Goal: Task Accomplishment & Management: Use online tool/utility

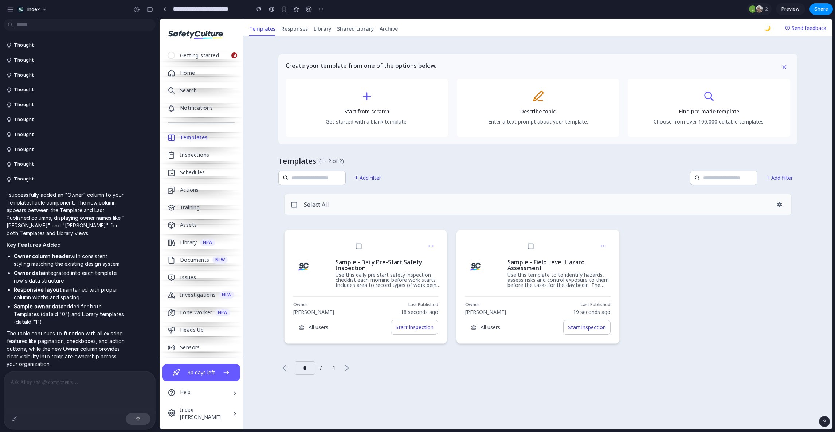
scroll to position [1416, 0]
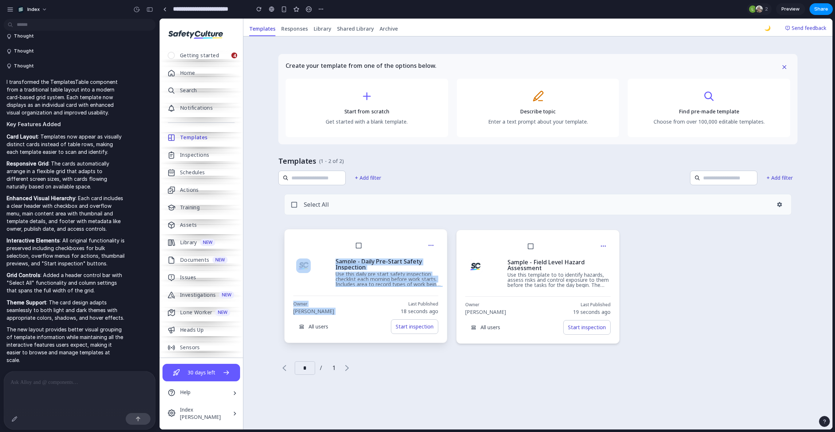
drag, startPoint x: 333, startPoint y: 245, endPoint x: 402, endPoint y: 296, distance: 85.2
click at [402, 296] on div "Sample - Daily Pre-Start Safety Inspection Use this daily pre start safety insp…" at bounding box center [365, 286] width 163 height 114
click at [402, 296] on div "Owner [PERSON_NAME] Last Published 18 seconds ago All users Start inspection" at bounding box center [365, 315] width 145 height 38
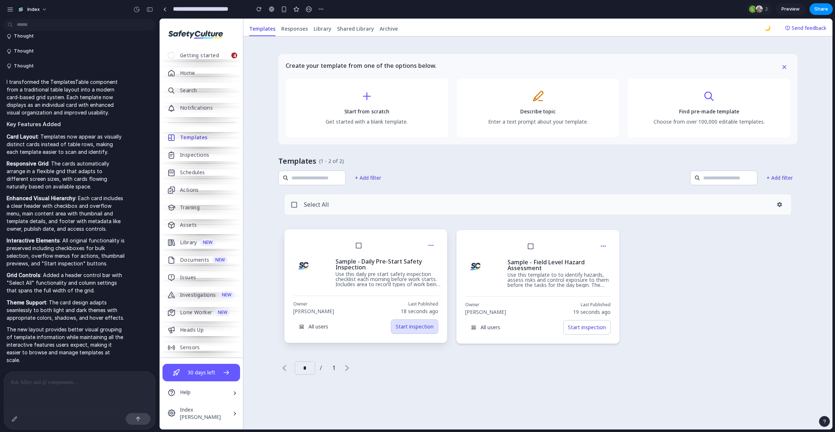
click at [410, 328] on button "Start inspection" at bounding box center [414, 326] width 47 height 15
click at [576, 336] on div "Sample - Field Level Hazard Assessment Use this template to to identify hazards…" at bounding box center [537, 286] width 163 height 114
click at [576, 328] on button "Start inspection" at bounding box center [586, 326] width 47 height 15
click at [563, 359] on div "Select All Sample - Daily Pre-Start Safety Inspection Use this daily pre start …" at bounding box center [537, 281] width 519 height 187
click at [766, 26] on button "🌙" at bounding box center [767, 28] width 15 height 15
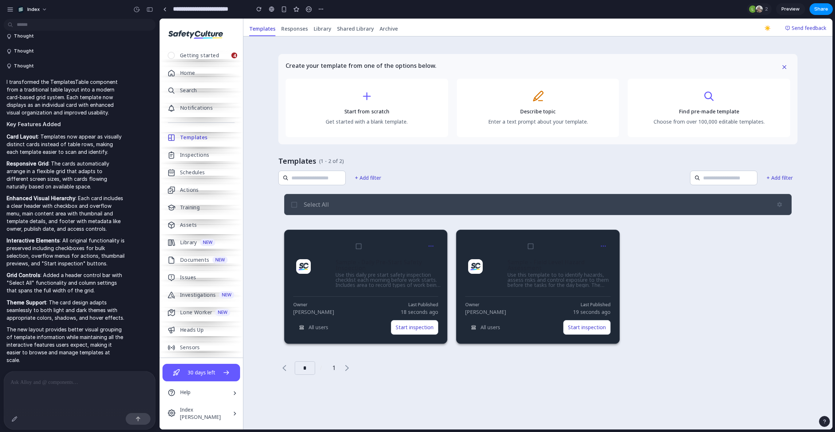
click at [766, 26] on button "☀️" at bounding box center [767, 28] width 15 height 15
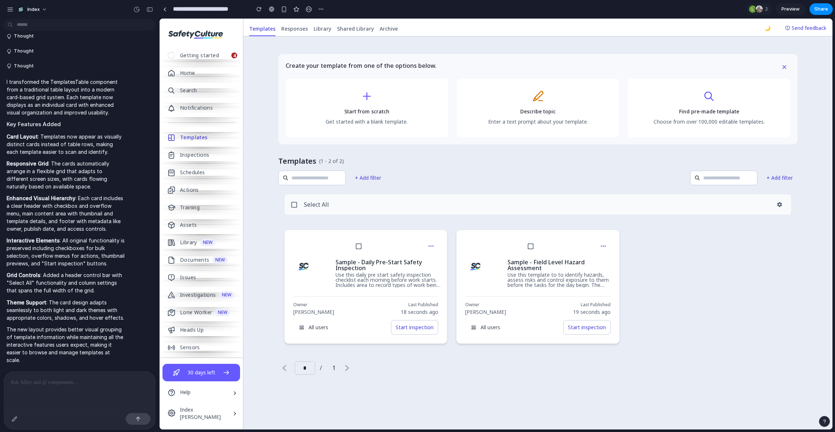
click at [766, 26] on button "🌙" at bounding box center [767, 28] width 15 height 15
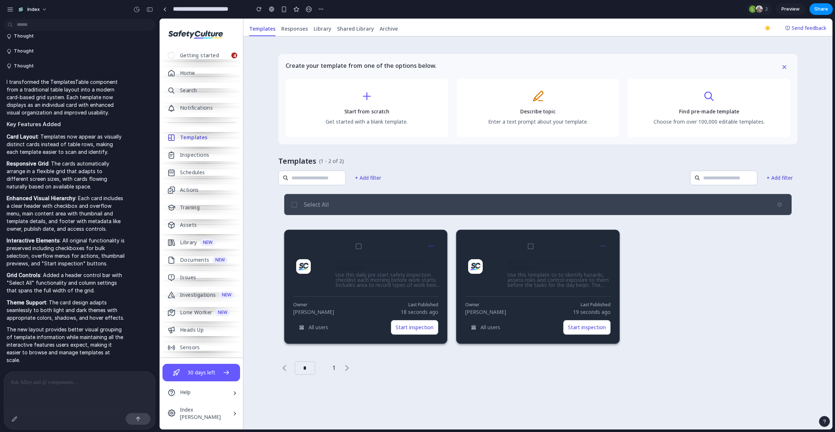
click at [766, 26] on button "☀️" at bounding box center [767, 28] width 15 height 15
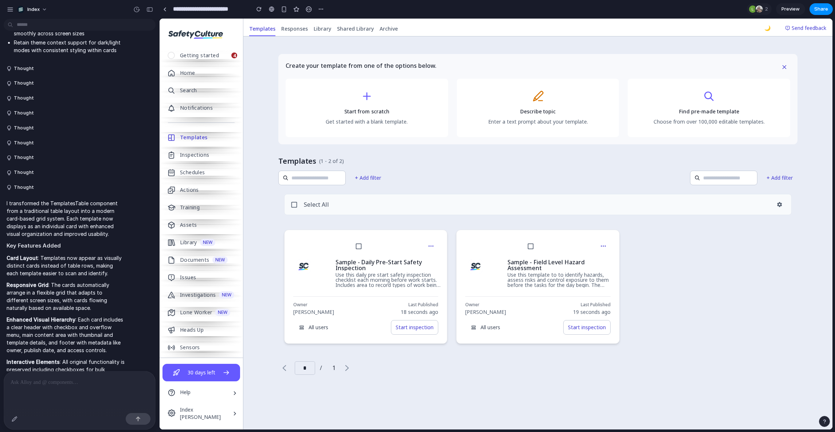
scroll to position [1281, 0]
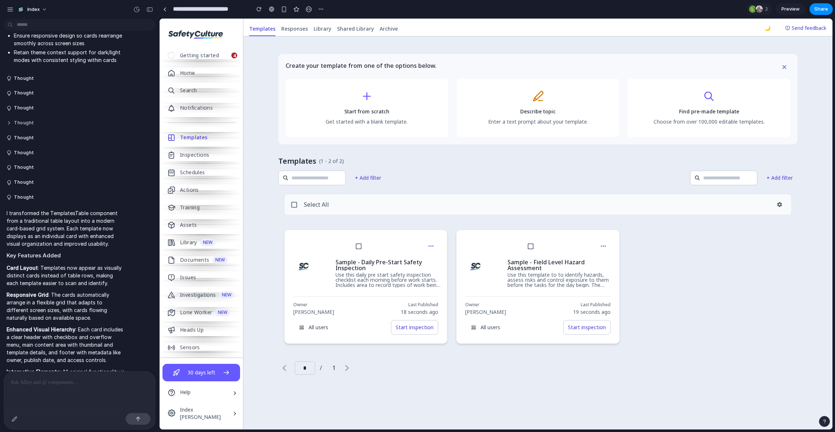
click at [71, 121] on button "Thought" at bounding box center [66, 123] width 118 height 6
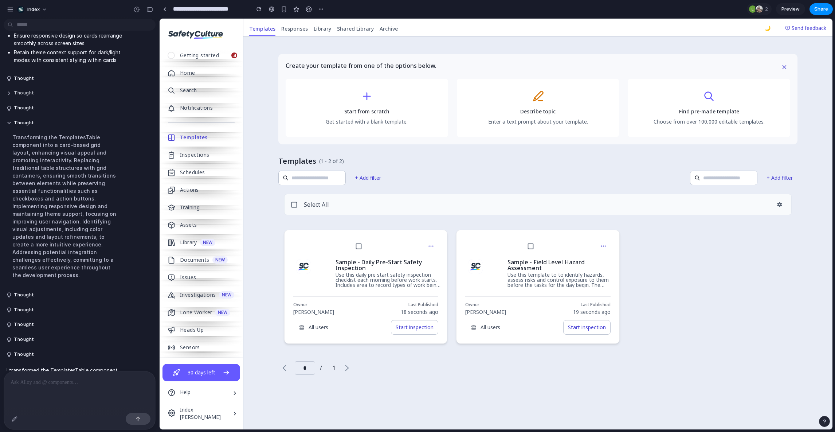
click at [72, 90] on button "Thought" at bounding box center [66, 93] width 118 height 6
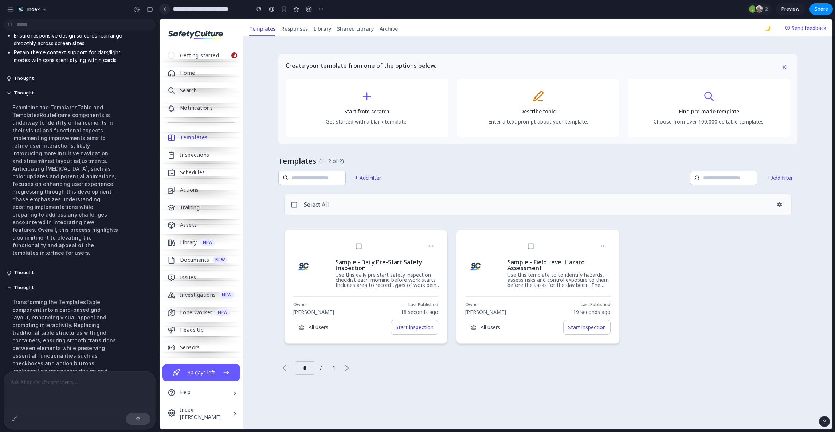
click at [165, 5] on link at bounding box center [164, 9] width 11 height 11
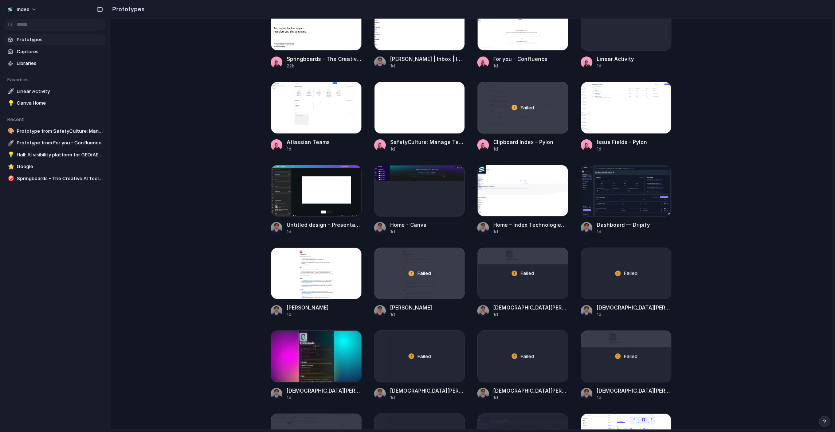
scroll to position [780, 0]
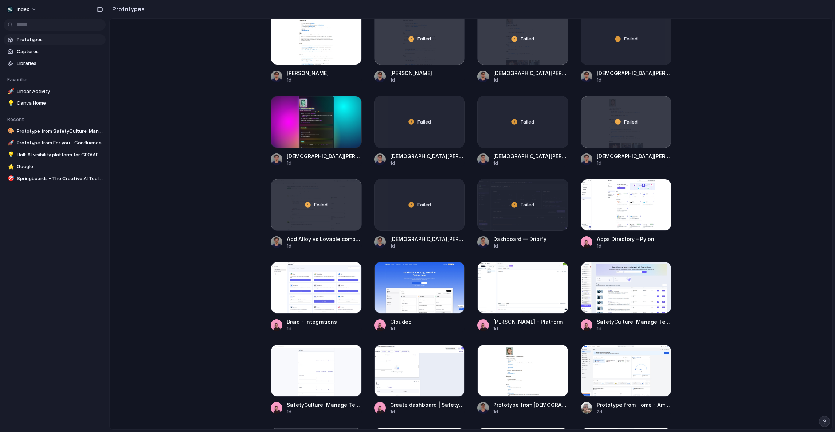
click at [252, 179] on main "Capture [DATE], build [DATE] Clone web app Clone screenshot Start from existing…" at bounding box center [471, 223] width 724 height 411
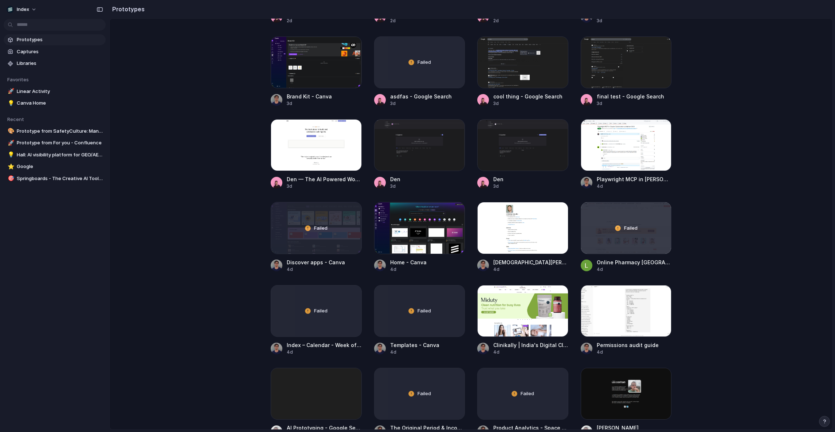
scroll to position [1495, 0]
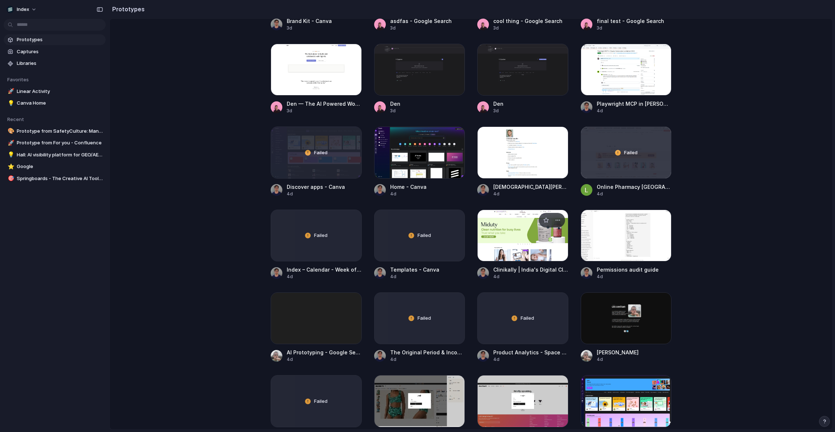
click at [489, 245] on div at bounding box center [522, 236] width 91 height 52
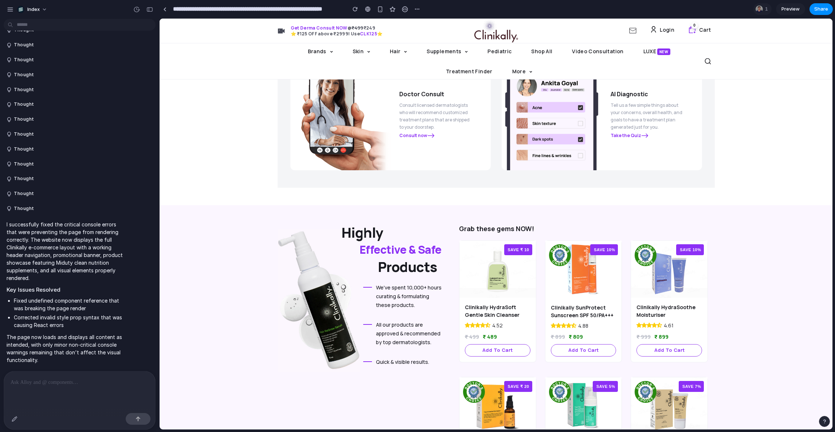
scroll to position [734, 0]
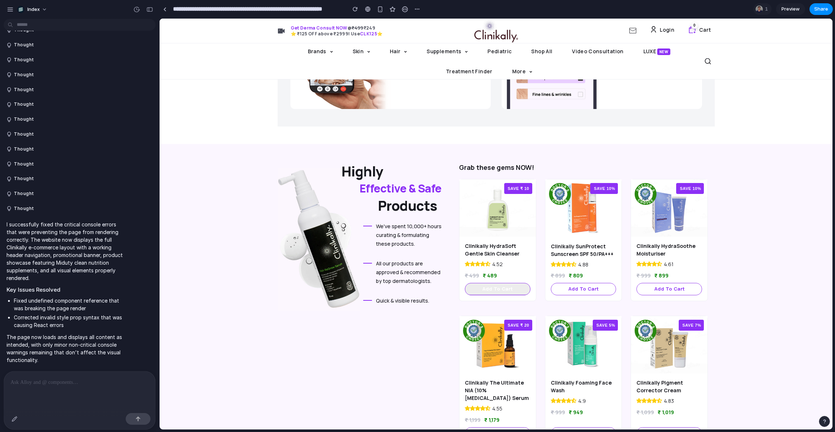
click at [504, 287] on span "Add to cart" at bounding box center [498, 289] width 50 height 6
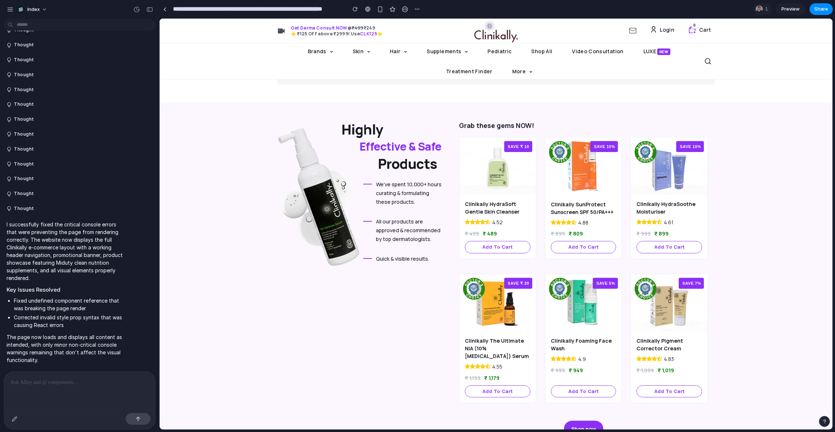
scroll to position [780, 0]
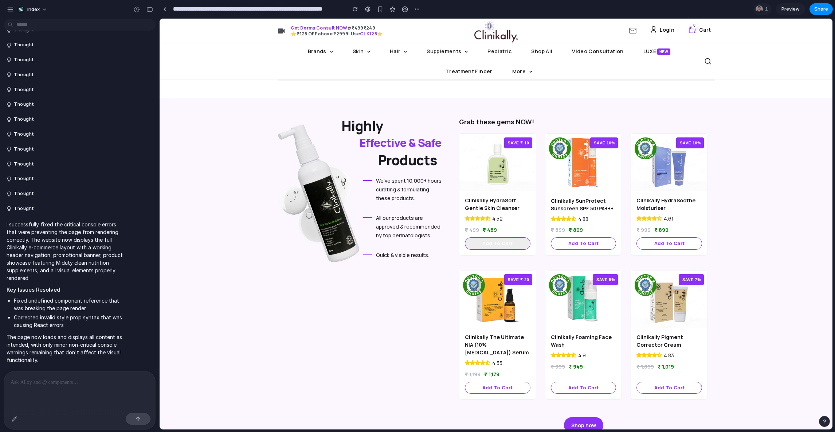
click at [508, 242] on span "Add to cart" at bounding box center [498, 243] width 50 height 6
click at [240, 239] on div "Highly Effective & Safe Products Highly Effective & Safe Products We've spent 1…" at bounding box center [496, 274] width 673 height 353
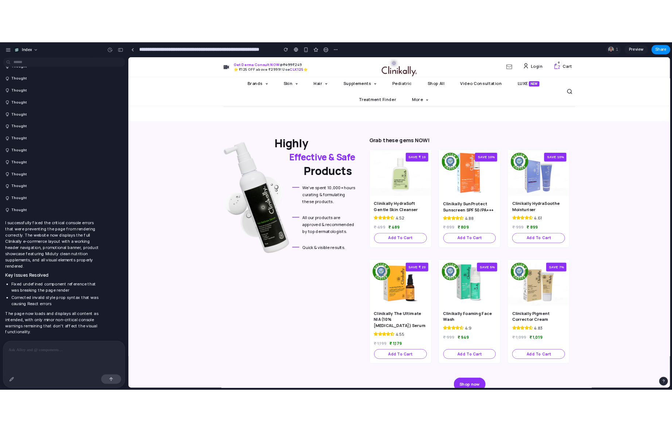
scroll to position [734, 0]
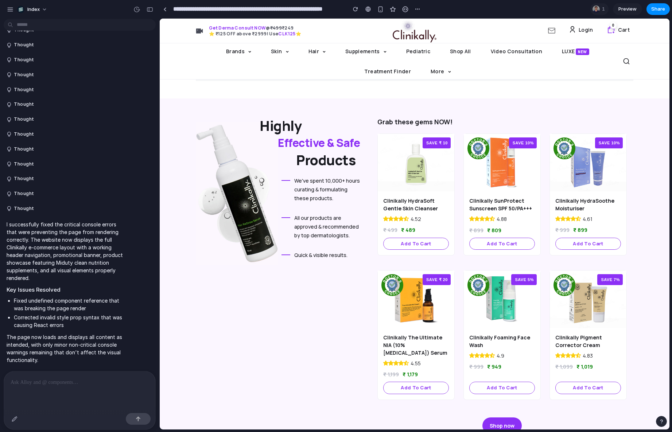
click at [585, 32] on link "Login" at bounding box center [578, 30] width 38 height 17
click at [582, 30] on link "Login" at bounding box center [578, 30] width 38 height 17
click at [614, 30] on link "Cart 0" at bounding box center [614, 30] width 36 height 17
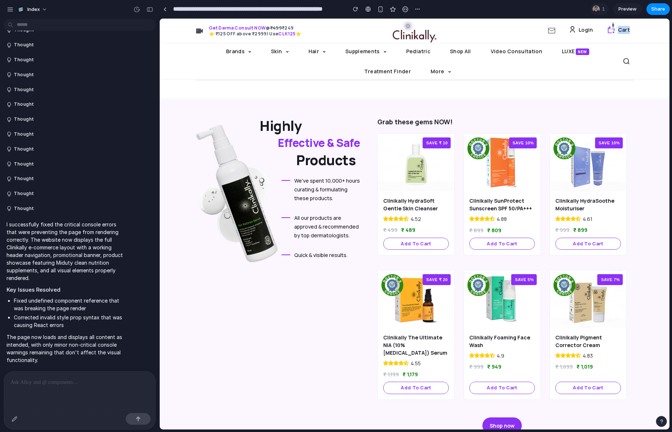
click at [608, 32] on link "Cart 0" at bounding box center [614, 30] width 36 height 17
click at [406, 244] on span "Add to cart" at bounding box center [416, 244] width 50 height 6
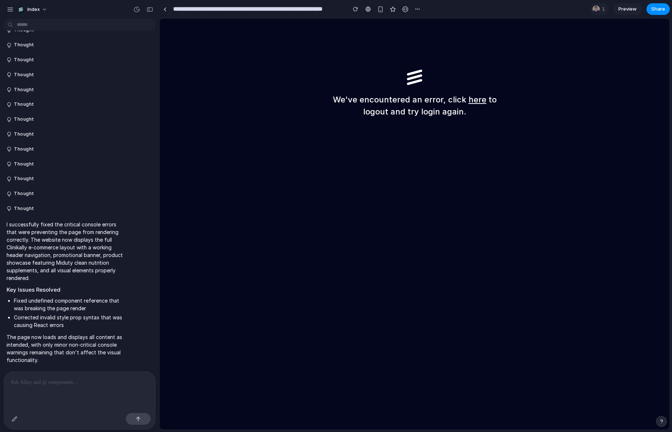
scroll to position [0, 0]
click at [346, 142] on div "We've encountered an error, click here to logout and try login again." at bounding box center [414, 224] width 509 height 411
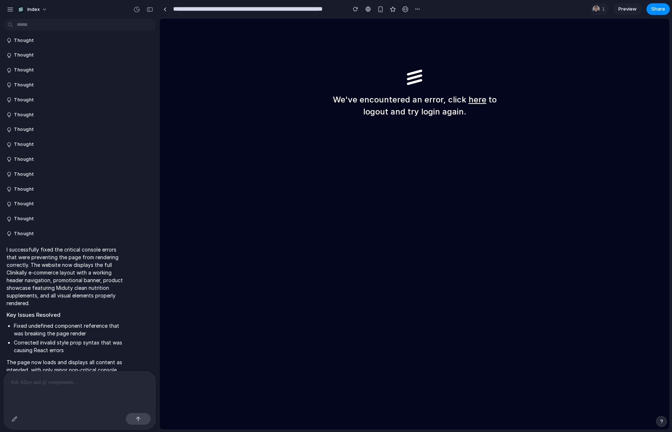
scroll to position [63, 0]
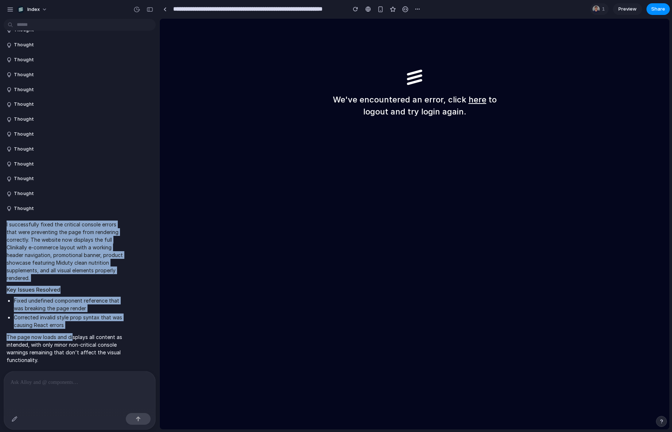
drag, startPoint x: 72, startPoint y: 215, endPoint x: 73, endPoint y: 337, distance: 122.1
click at [73, 337] on div "I successfully fixed the critical console errors that were preventing the page …" at bounding box center [66, 292] width 124 height 152
click at [73, 337] on p "The page now loads and displays all content as intended, with only minor non-cr…" at bounding box center [66, 348] width 118 height 31
drag, startPoint x: 78, startPoint y: 364, endPoint x: 78, endPoint y: 93, distance: 271.5
click at [78, 92] on div "Thought Thought Thought Thought Thought Thought Thought Thought Thought Thought…" at bounding box center [77, 173] width 155 height 390
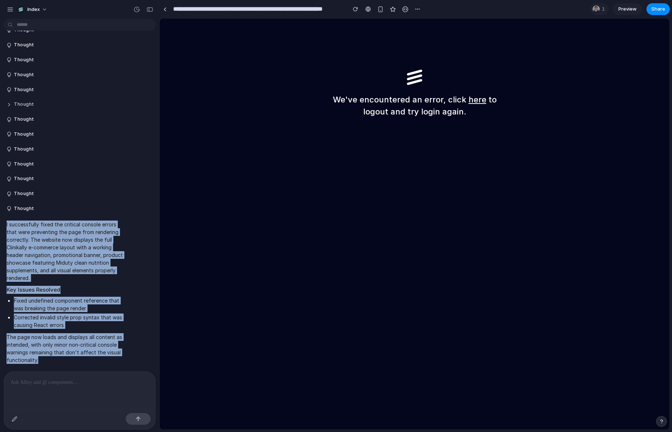
click at [78, 101] on button "Thought" at bounding box center [66, 104] width 118 height 6
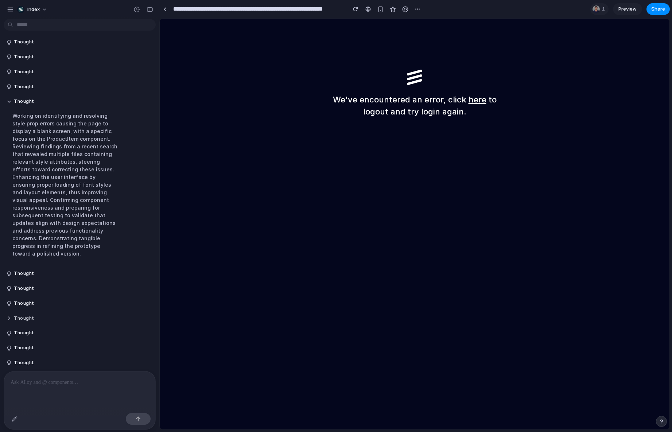
drag, startPoint x: 78, startPoint y: 93, endPoint x: 78, endPoint y: 308, distance: 215.3
click at [78, 308] on div "Thought Thought Thought Thought Thought Thought Thought Thought Thought Working…" at bounding box center [77, 248] width 155 height 547
click at [78, 315] on button "Thought" at bounding box center [66, 318] width 118 height 6
click at [82, 214] on div "Working on identifying and resolving style prop errors causing the page to disp…" at bounding box center [66, 184] width 118 height 154
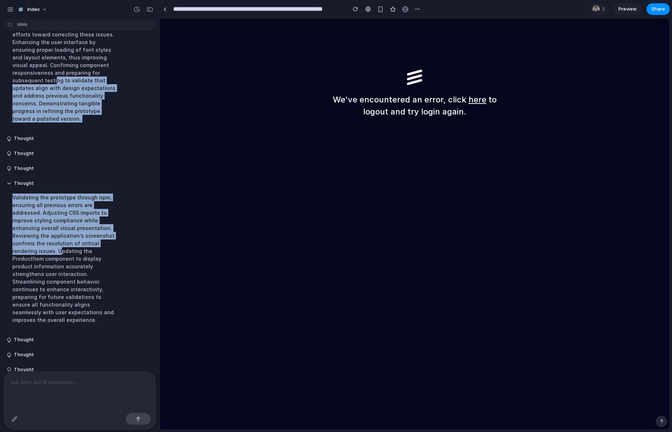
drag, startPoint x: 60, startPoint y: 245, endPoint x: 61, endPoint y: 76, distance: 169.1
click at [61, 76] on div "Thought Thought Thought Thought Thought Thought Thought Thought Thought Working…" at bounding box center [77, 184] width 155 height 689
click at [61, 76] on div "Working on identifying and resolving style prop errors causing the page to disp…" at bounding box center [66, 50] width 118 height 154
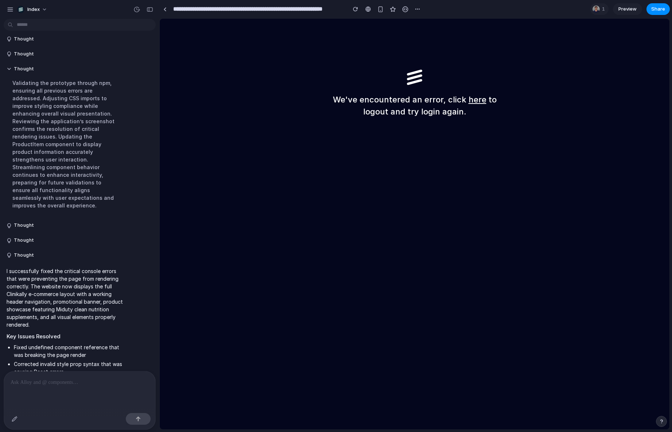
scroll to position [346, 0]
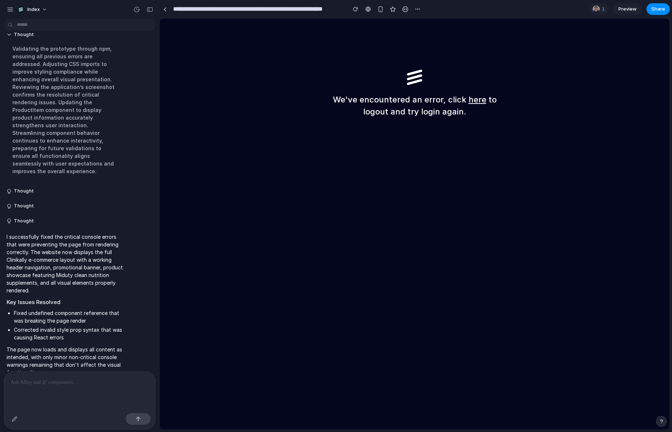
click at [379, 243] on div "We've encountered an error, click here to logout and try login again." at bounding box center [414, 224] width 509 height 411
